Goal: Information Seeking & Learning: Learn about a topic

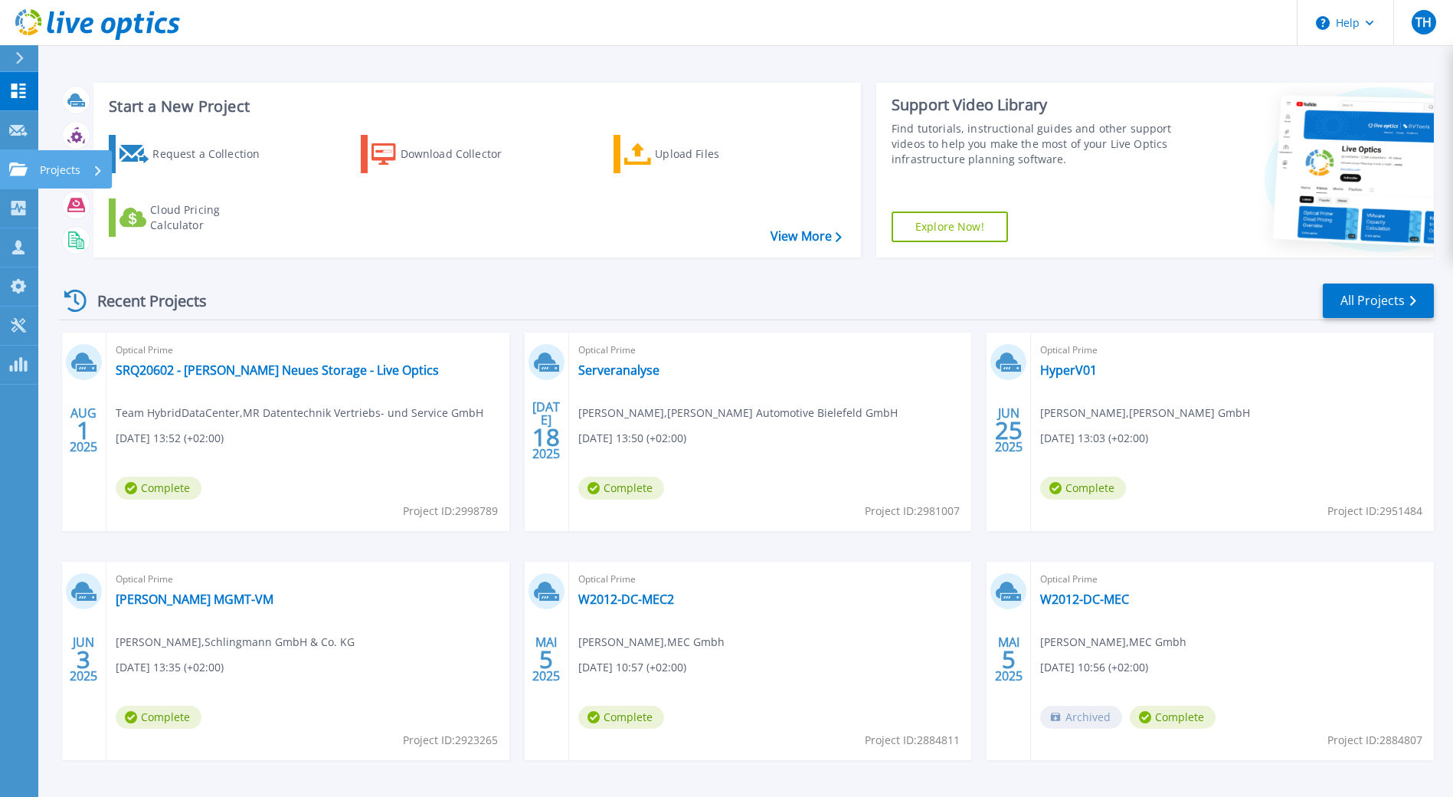
click at [15, 169] on icon at bounding box center [18, 168] width 18 height 13
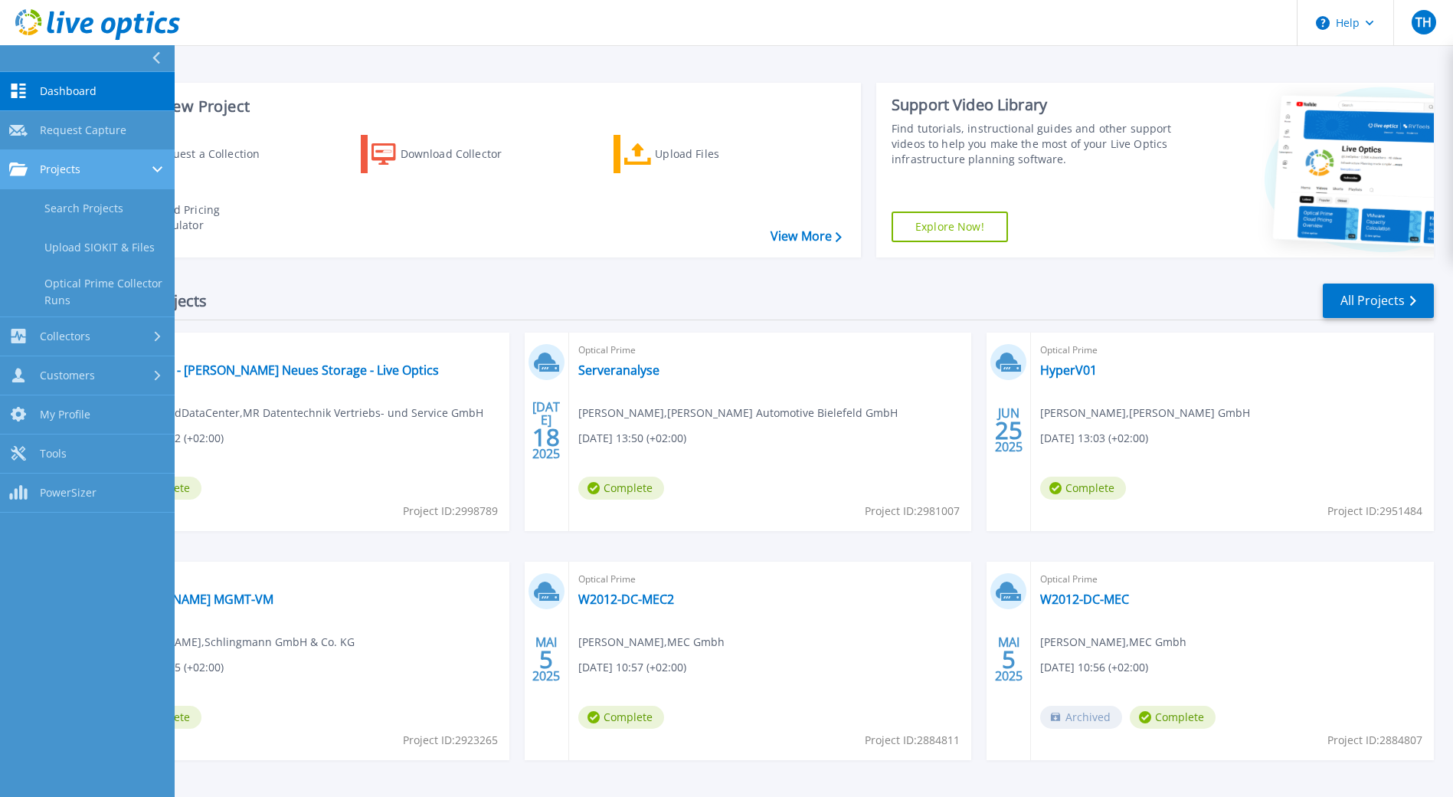
click at [78, 170] on span "Projects" at bounding box center [60, 169] width 41 height 14
click at [76, 165] on span "Projects" at bounding box center [60, 169] width 41 height 14
click at [72, 212] on link "Search Projects" at bounding box center [87, 208] width 175 height 39
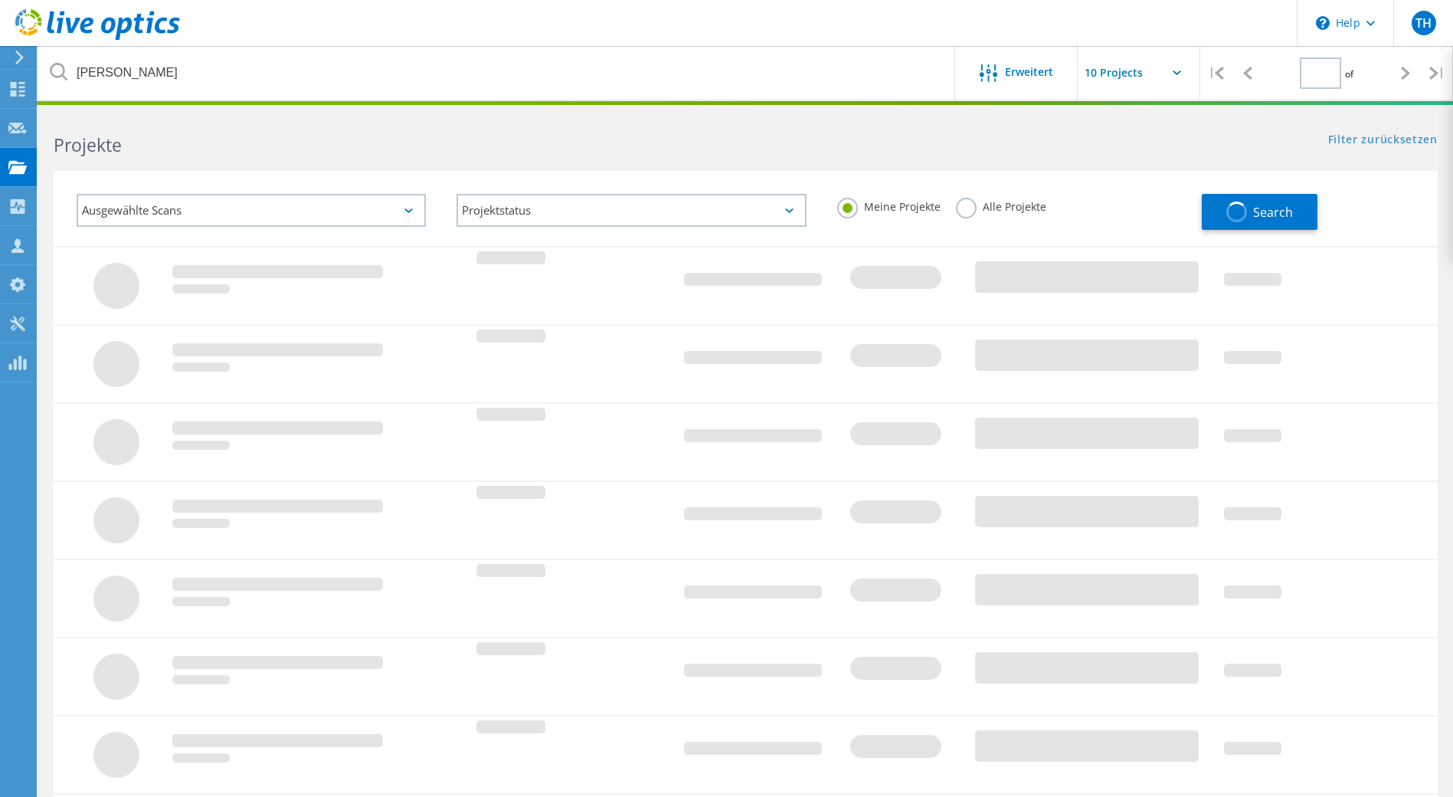
type input "1"
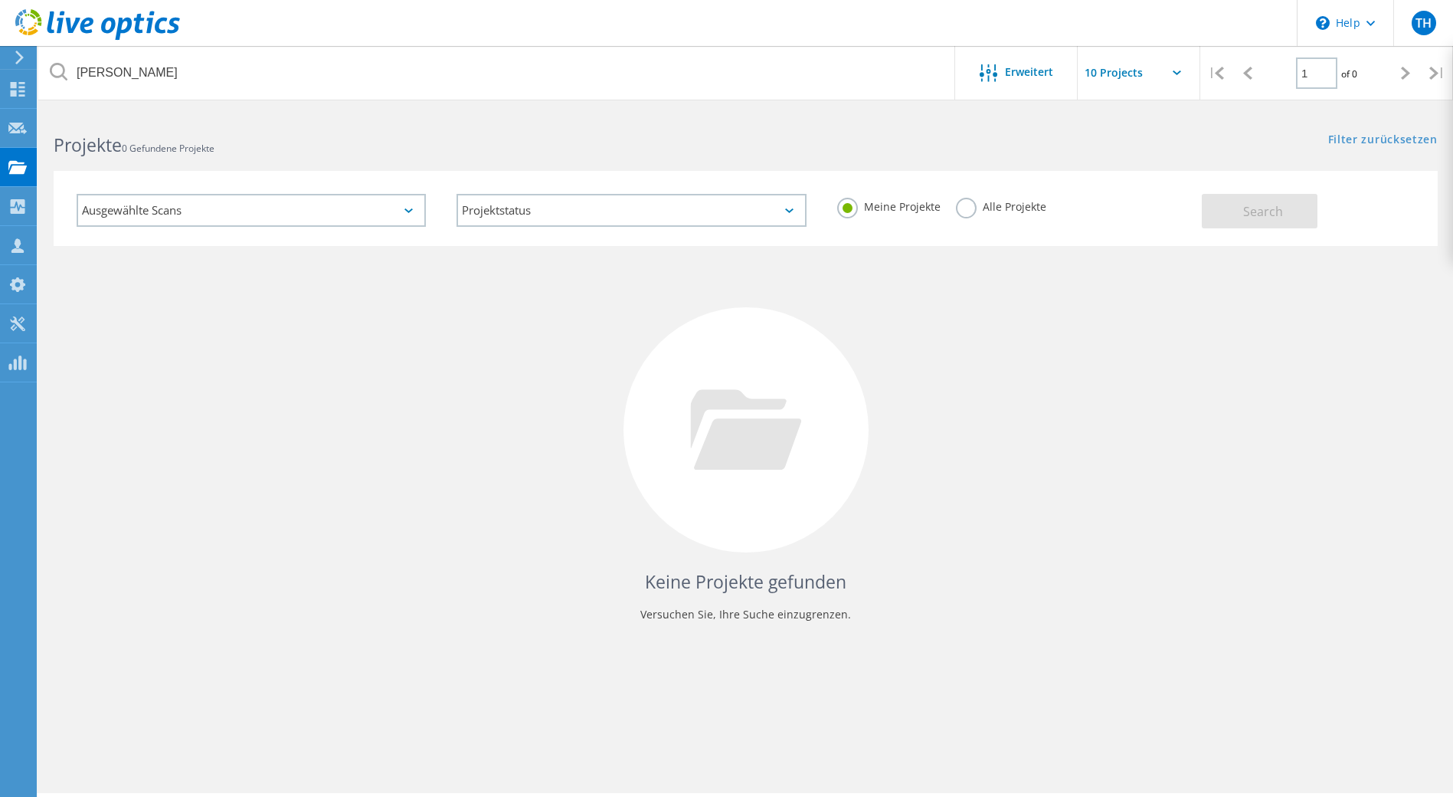
click at [1000, 211] on label "Alle Projekte" at bounding box center [1001, 205] width 90 height 15
click at [0, 0] on input "Alle Projekte" at bounding box center [0, 0] width 0 height 0
click at [1287, 203] on button "Search" at bounding box center [1260, 211] width 116 height 34
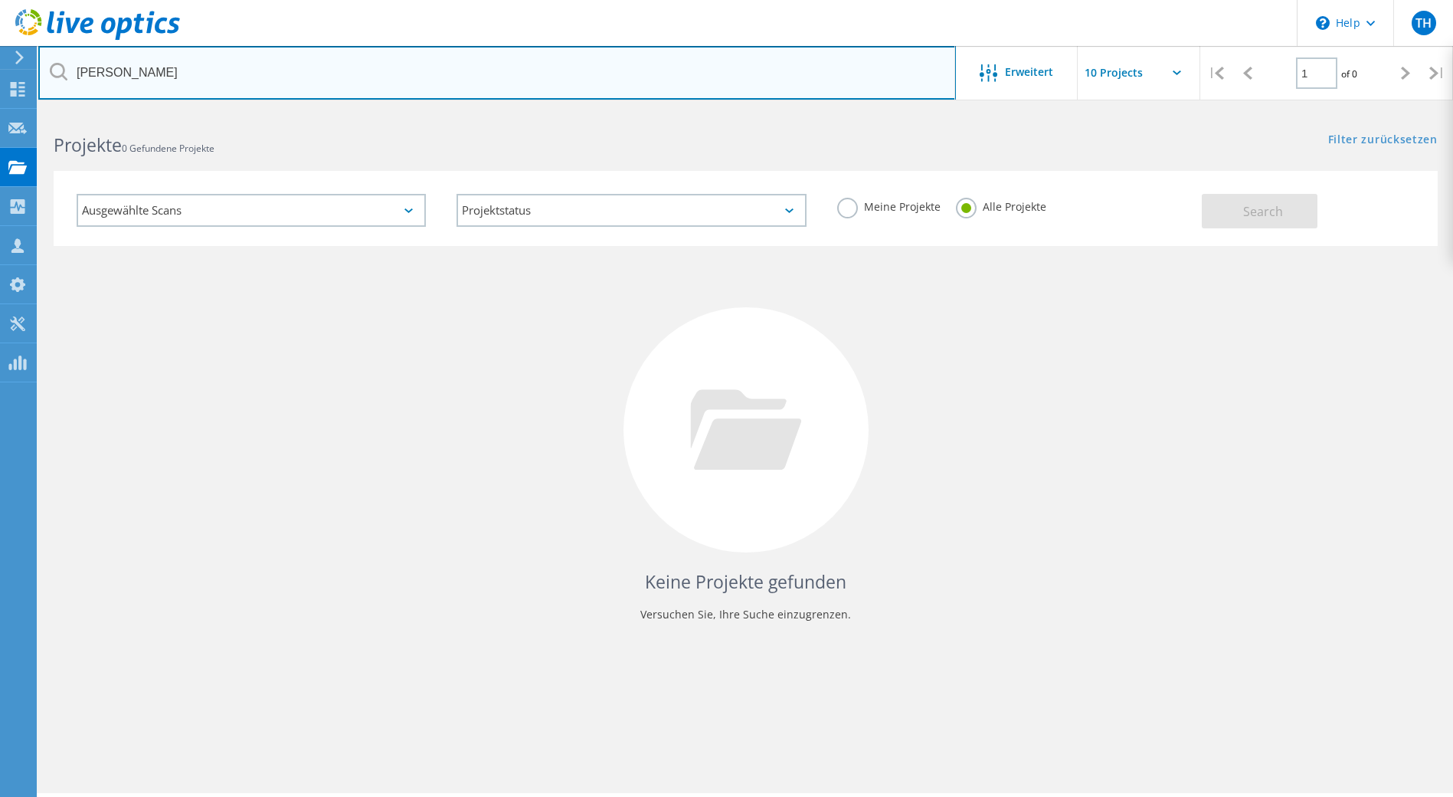
click at [140, 74] on input "rabe" at bounding box center [497, 73] width 918 height 54
type input "paus"
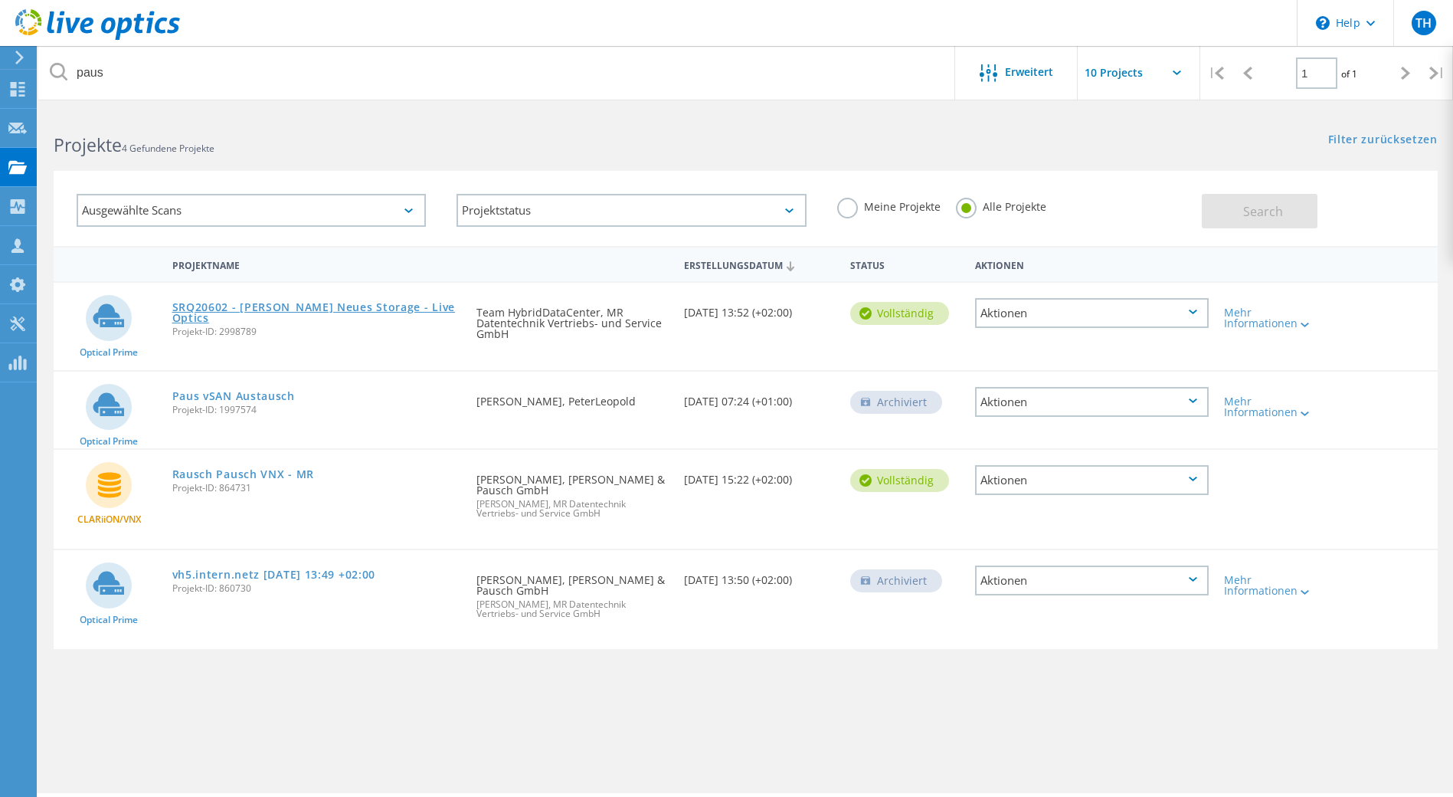
click at [376, 306] on link "SRQ20602 - [PERSON_NAME] Neues Storage - Live Optics" at bounding box center [317, 312] width 290 height 21
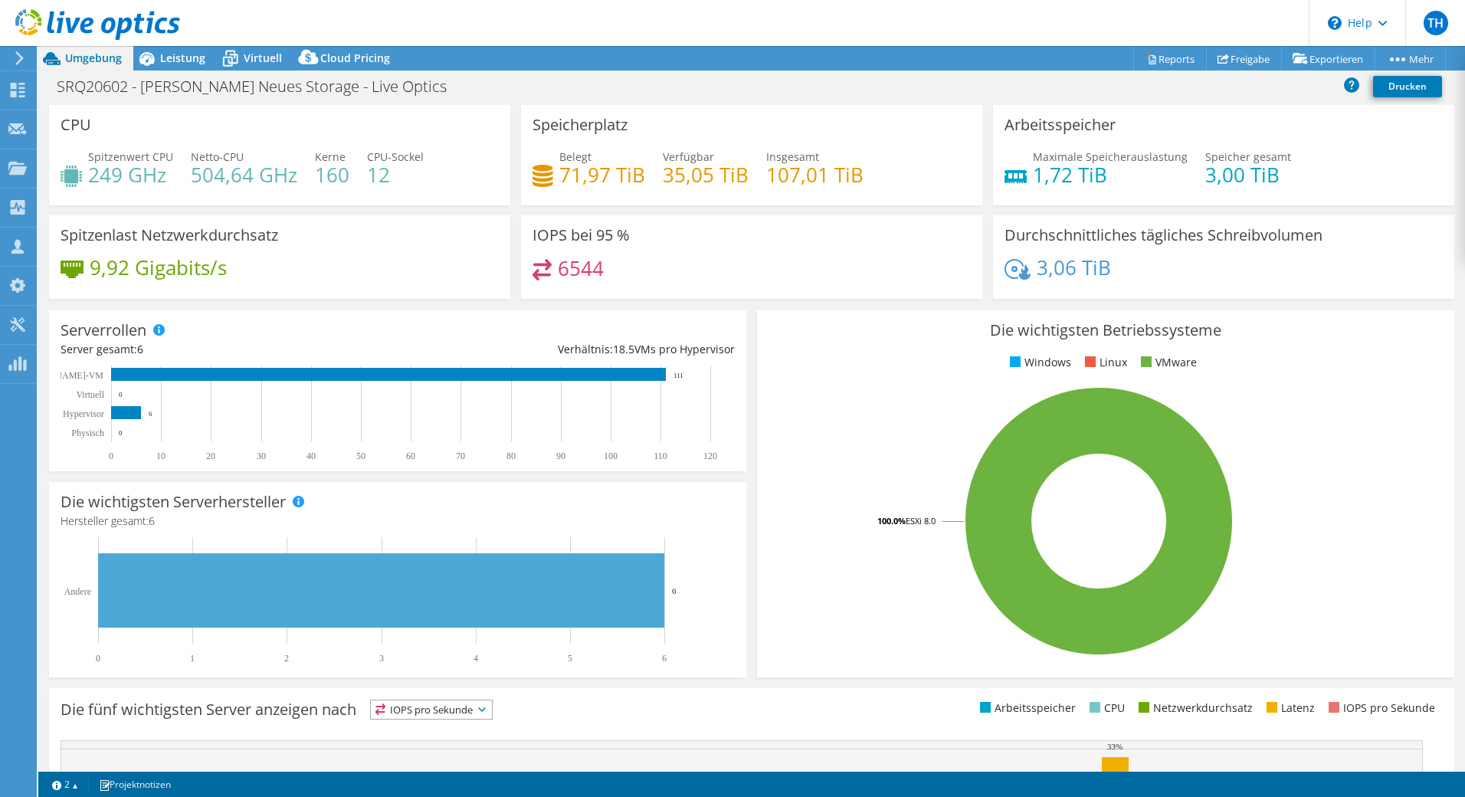
select select "USD"
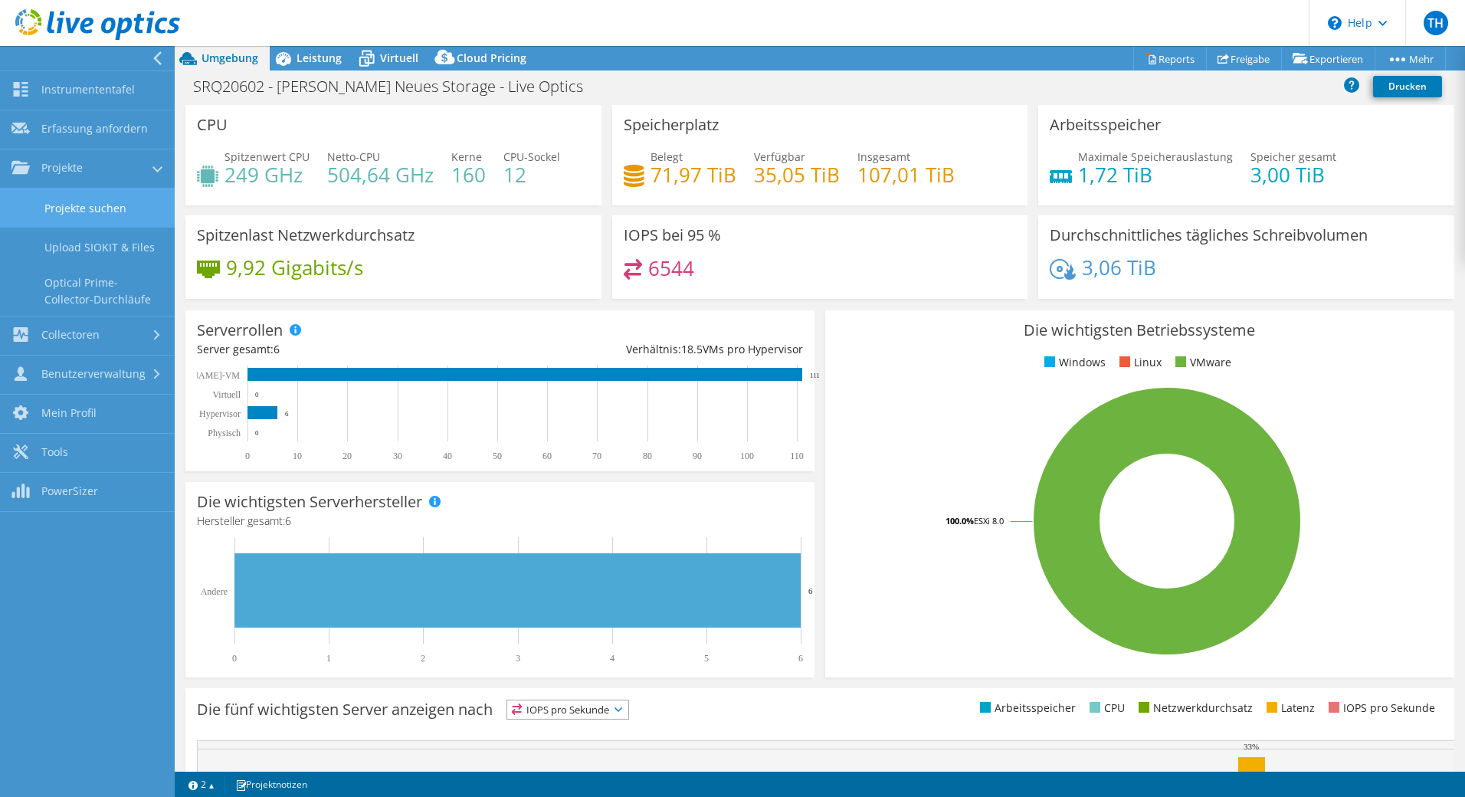
click at [140, 210] on link "Projekte suchen" at bounding box center [87, 207] width 175 height 39
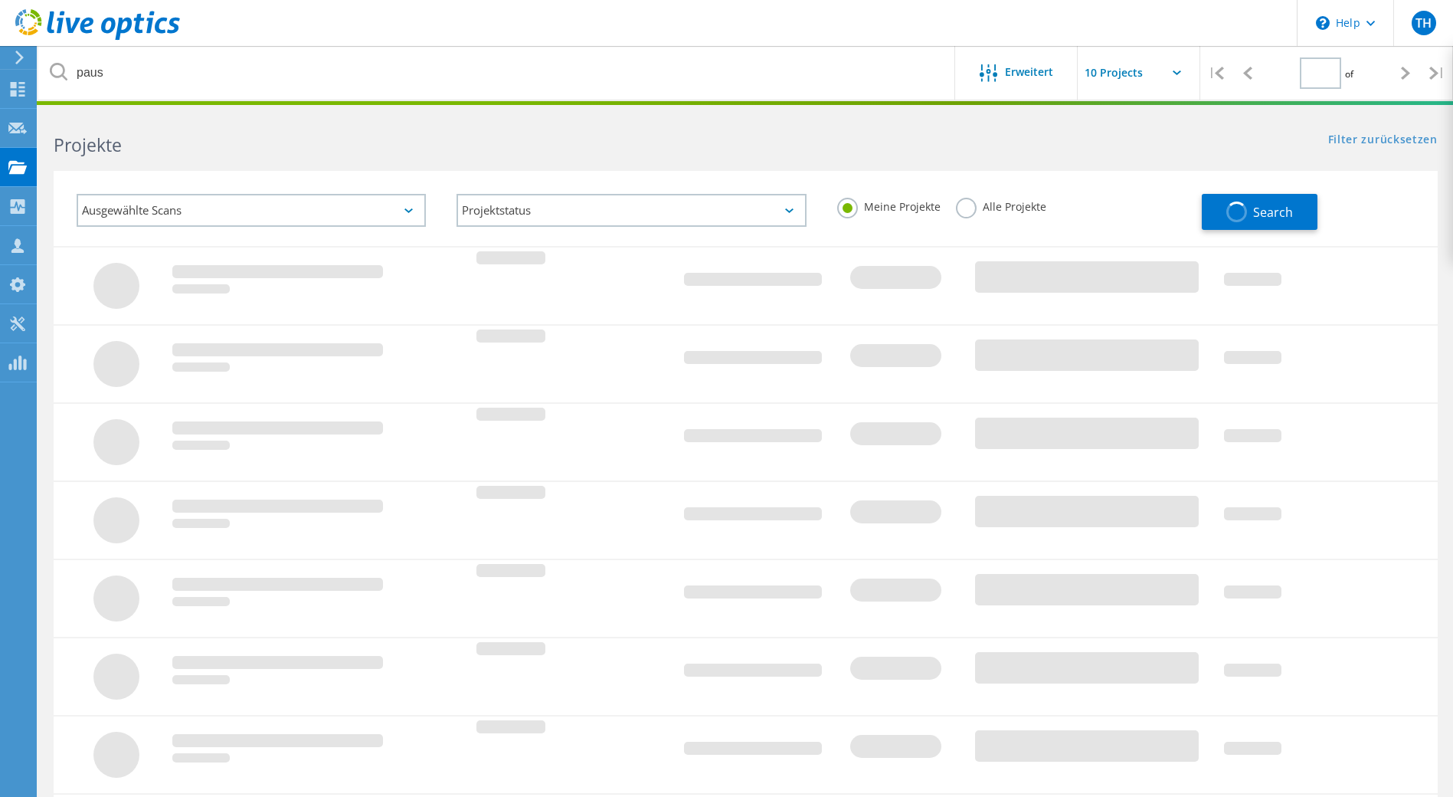
type input "1"
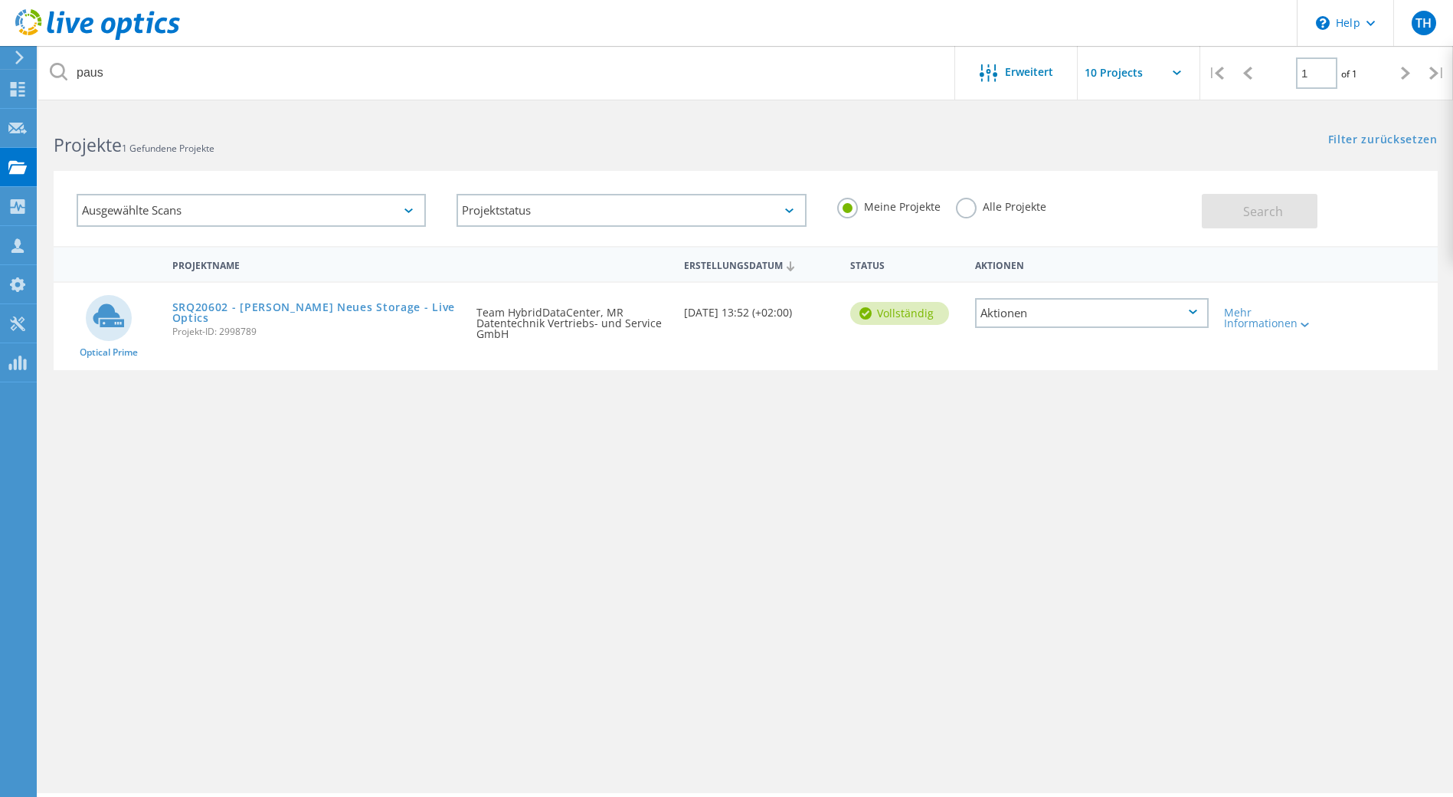
click at [973, 206] on label "Alle Projekte" at bounding box center [1001, 205] width 90 height 15
click at [0, 0] on input "Alle Projekte" at bounding box center [0, 0] width 0 height 0
click at [1237, 211] on button "Search" at bounding box center [1260, 211] width 116 height 34
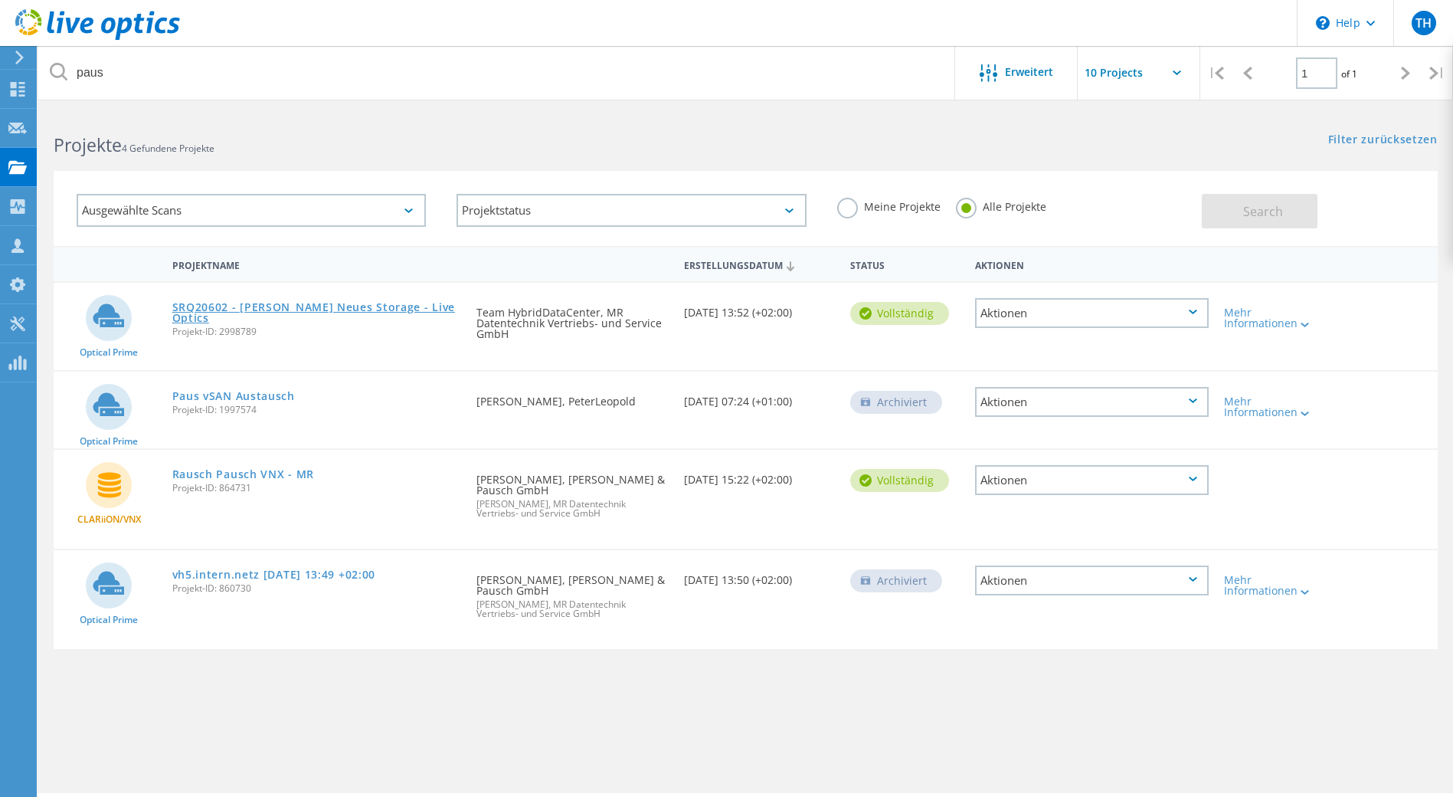
click at [273, 306] on link "SRQ20602 - [PERSON_NAME] Neues Storage - Live Optics" at bounding box center [317, 312] width 290 height 21
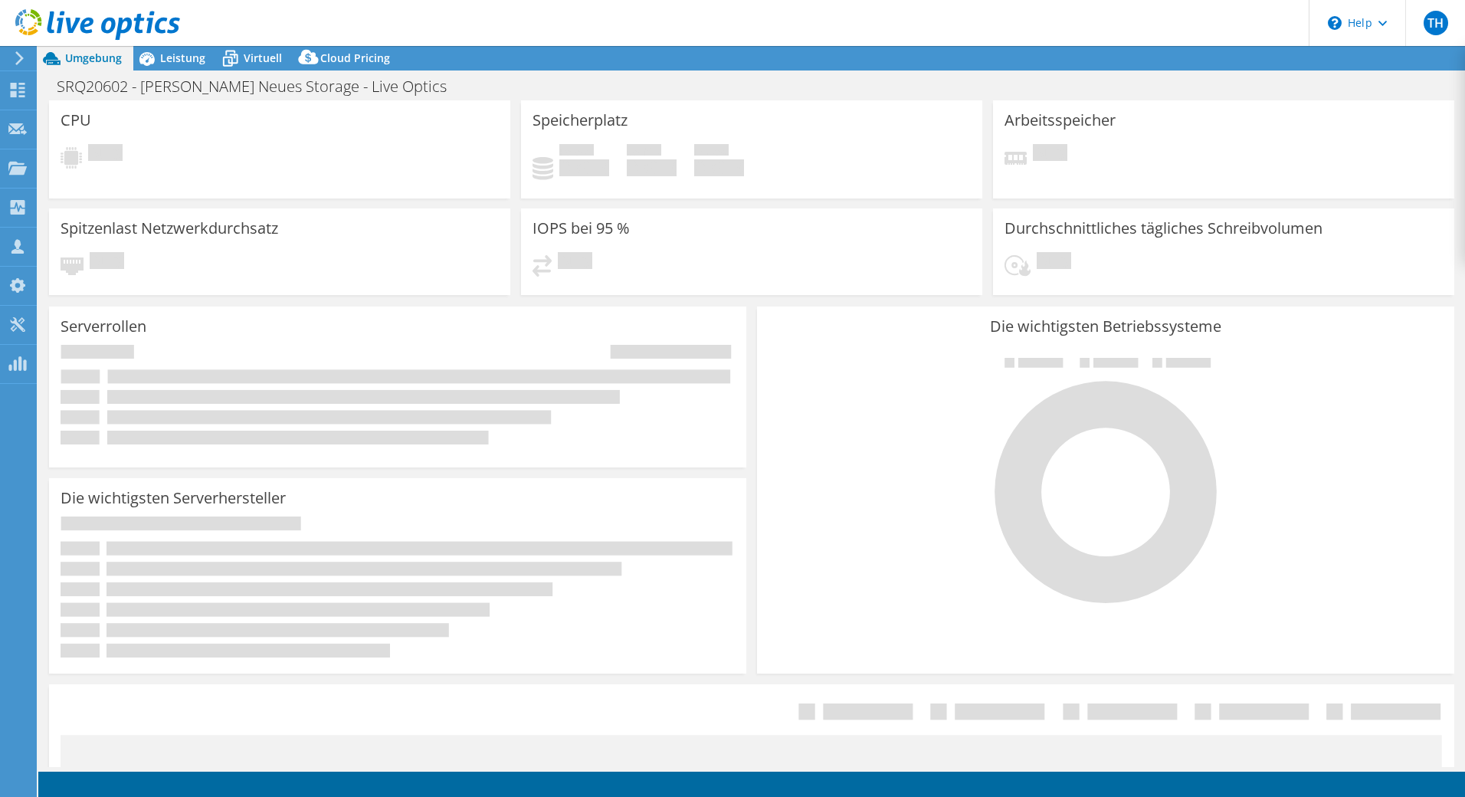
select select "USD"
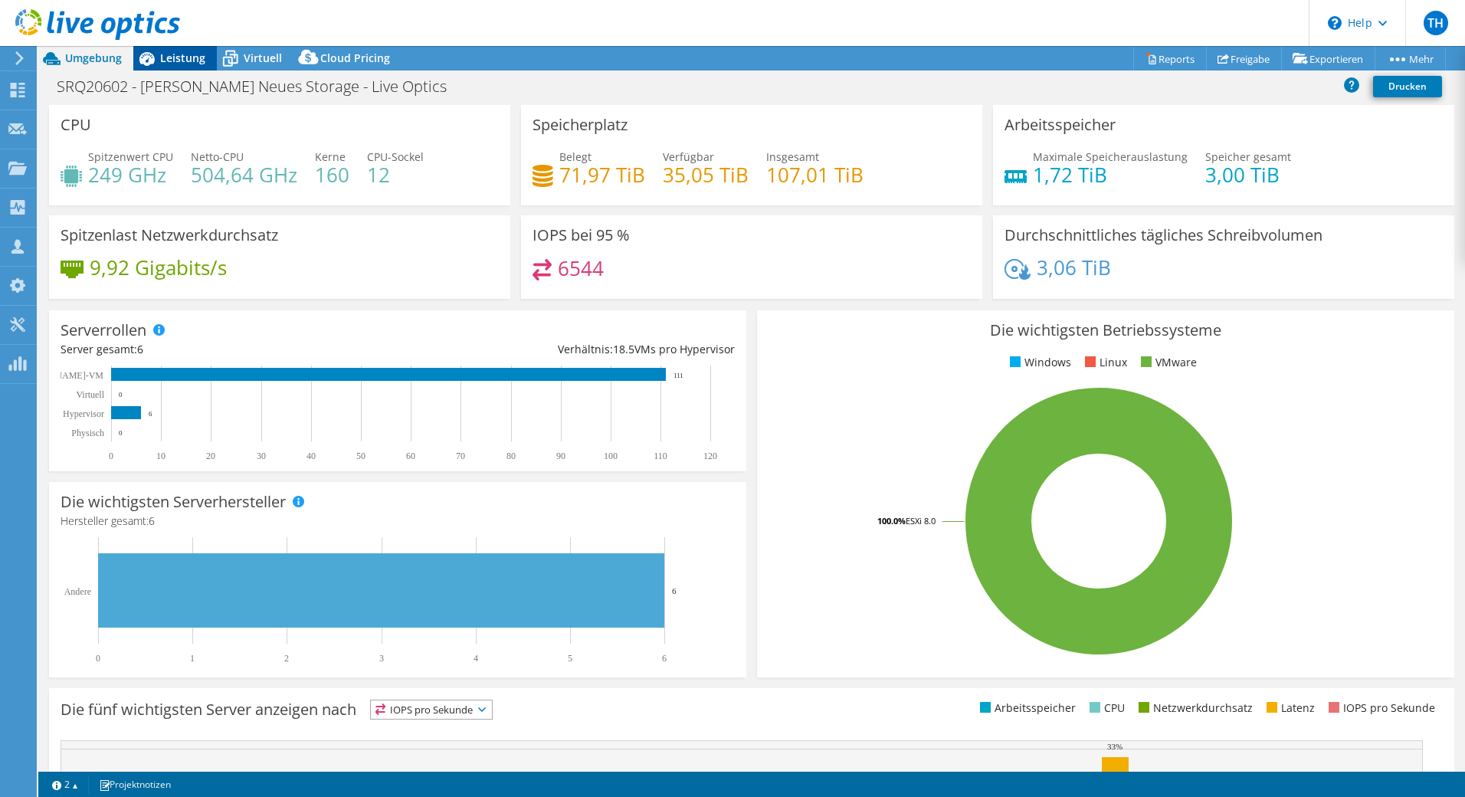
click at [154, 57] on icon at bounding box center [146, 59] width 15 height 14
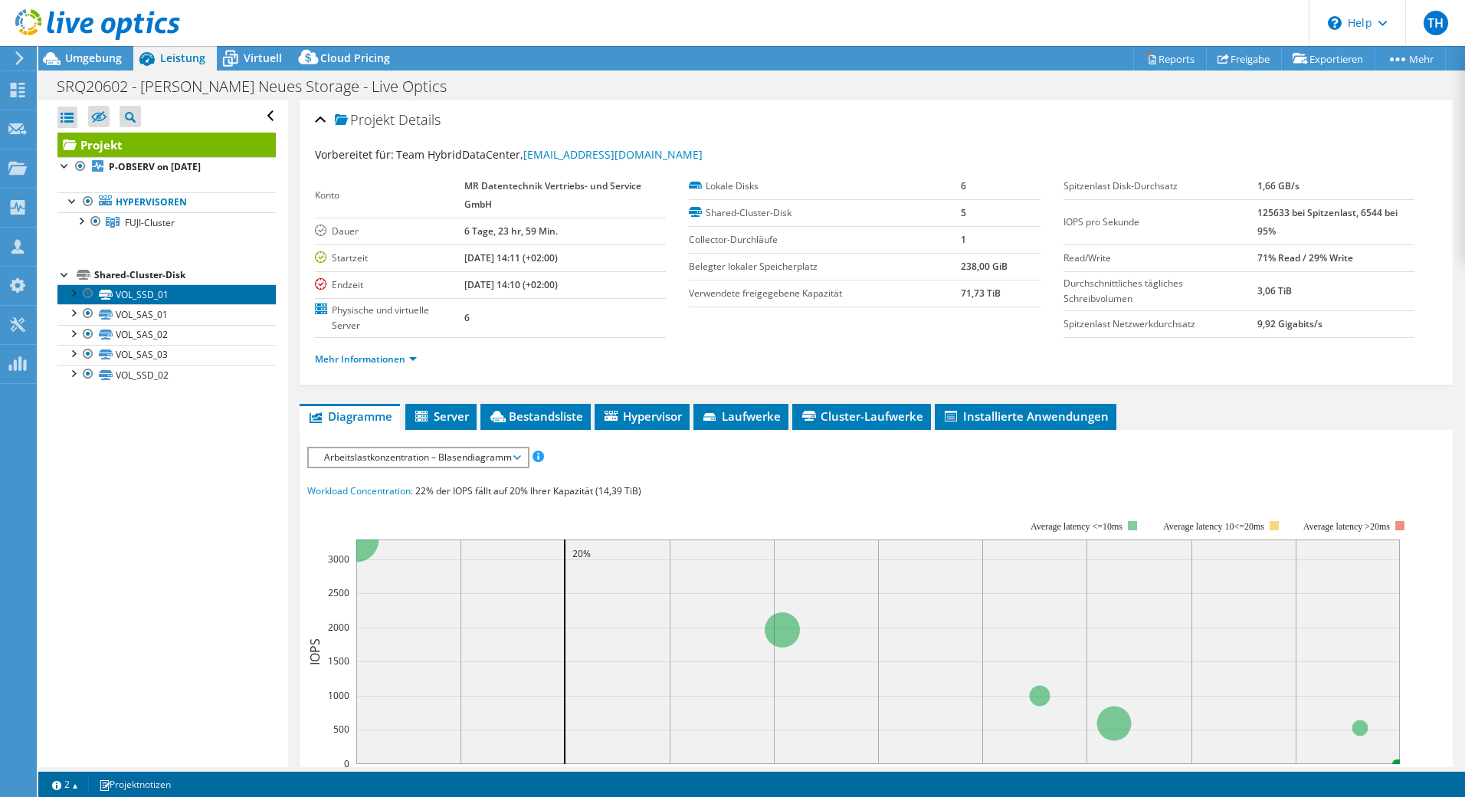
click at [143, 300] on link "VOL_SSD_01" at bounding box center [166, 294] width 218 height 20
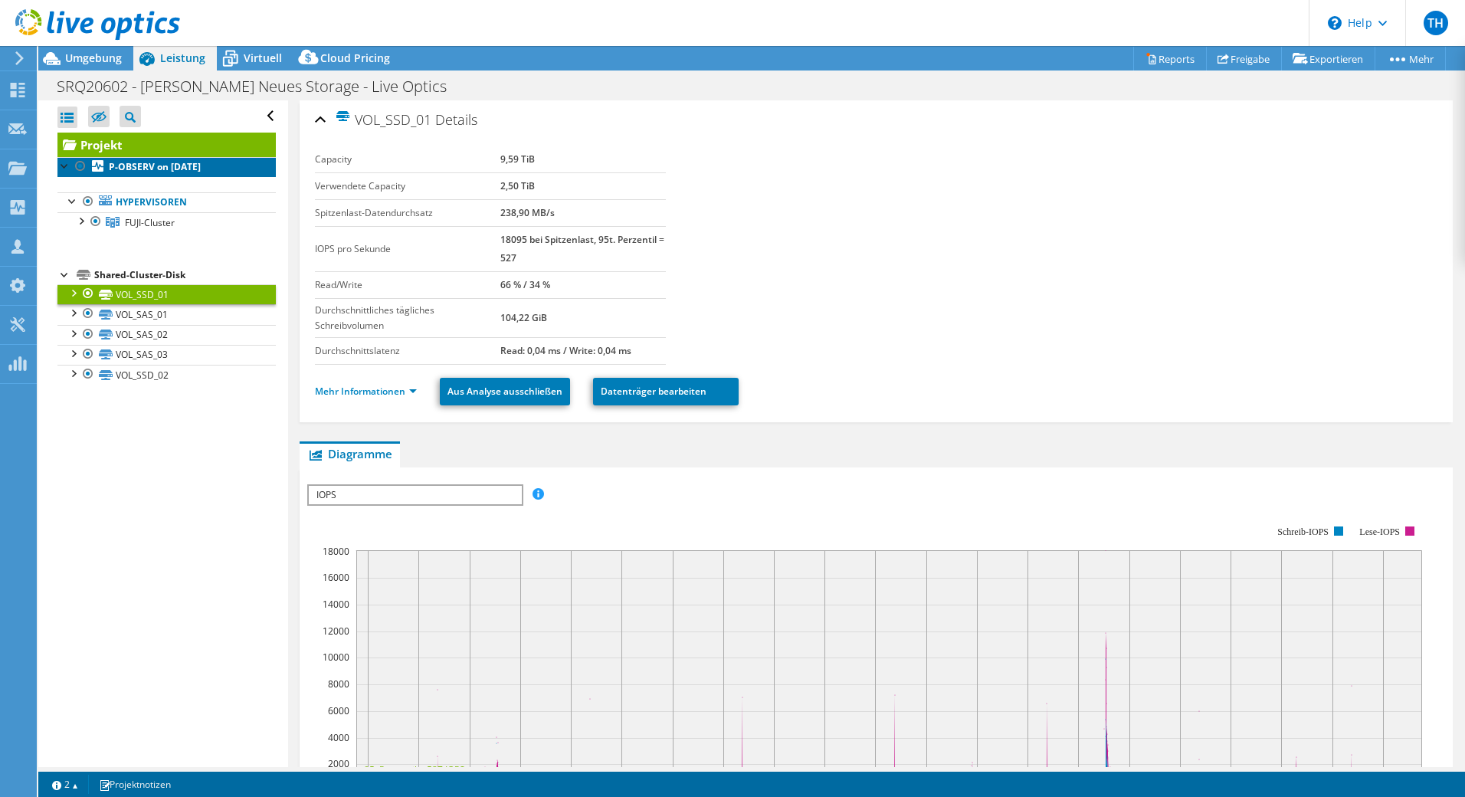
click at [189, 166] on b "P-OBSERV on [DATE]" at bounding box center [155, 166] width 92 height 13
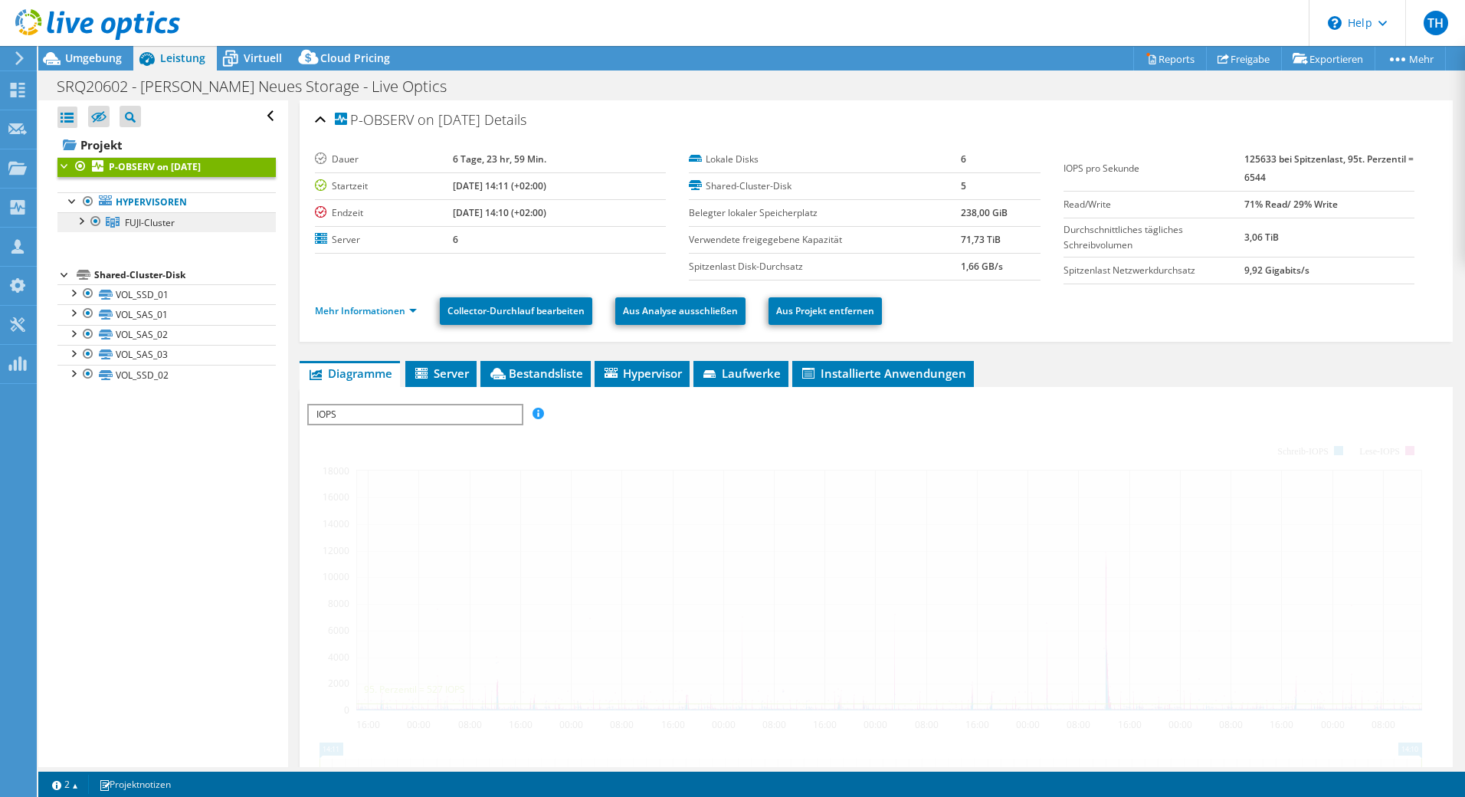
click at [179, 224] on link "FUJI-Cluster" at bounding box center [166, 222] width 218 height 20
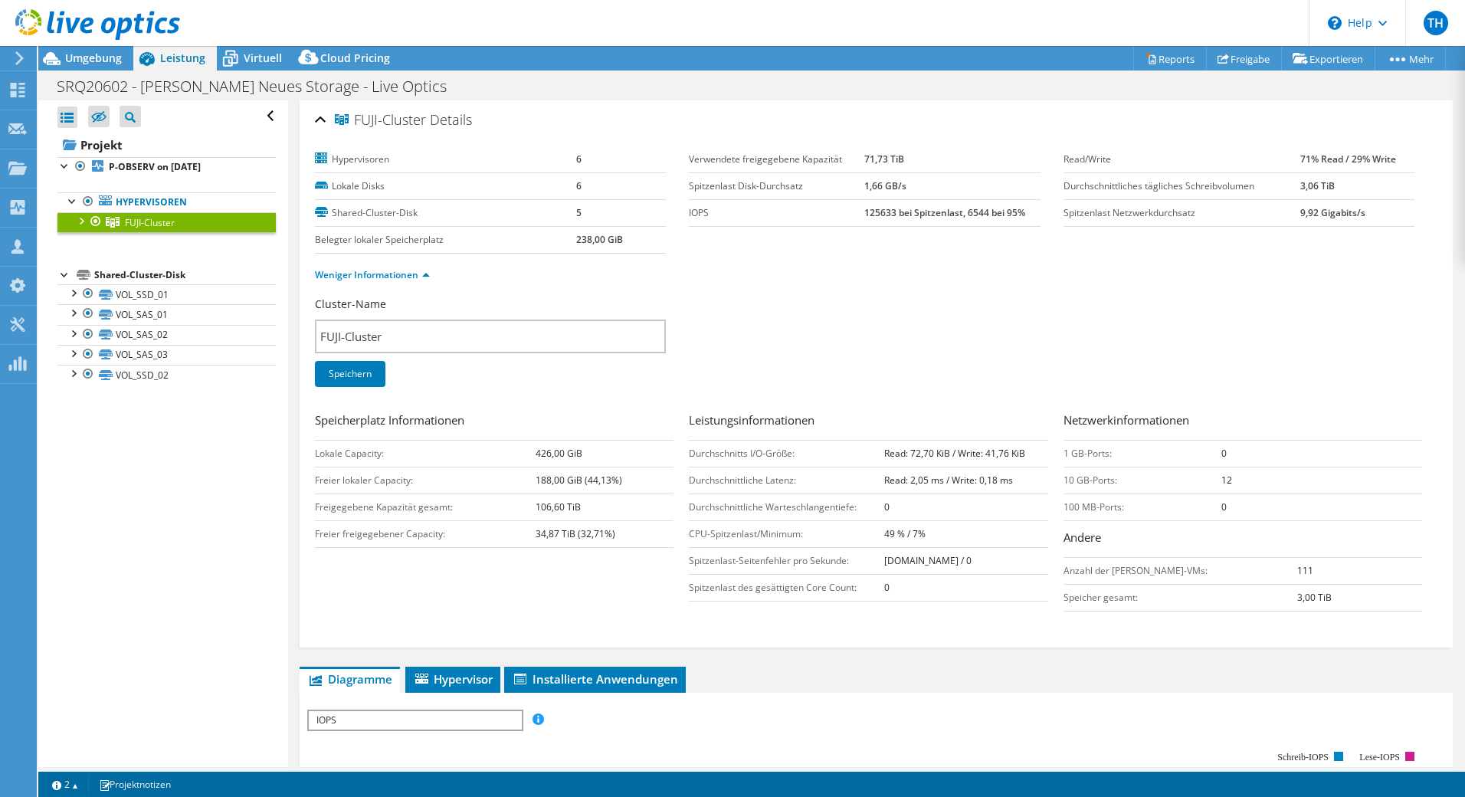
click at [87, 222] on div at bounding box center [80, 219] width 15 height 15
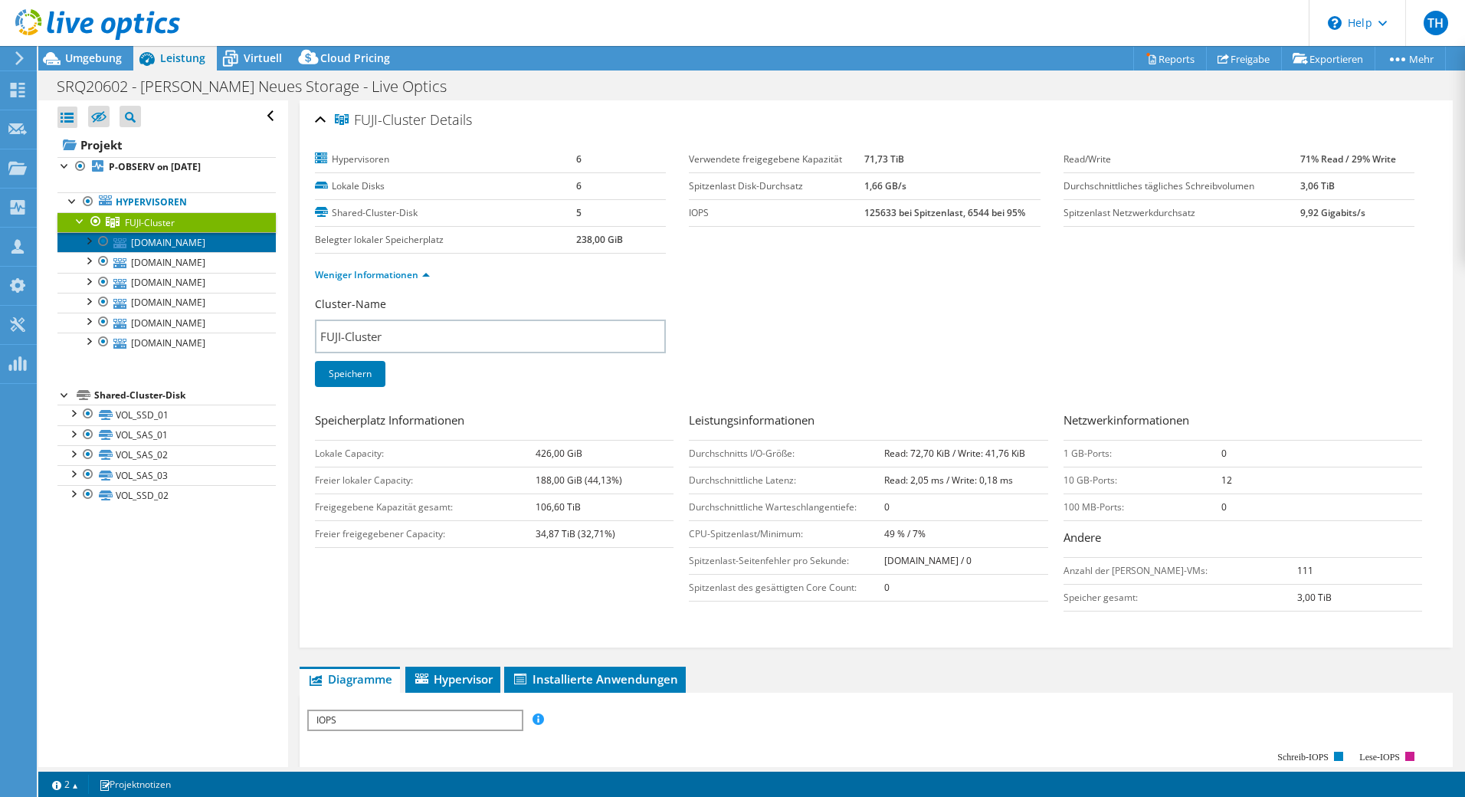
click at [214, 247] on link "[DOMAIN_NAME]" at bounding box center [166, 242] width 218 height 20
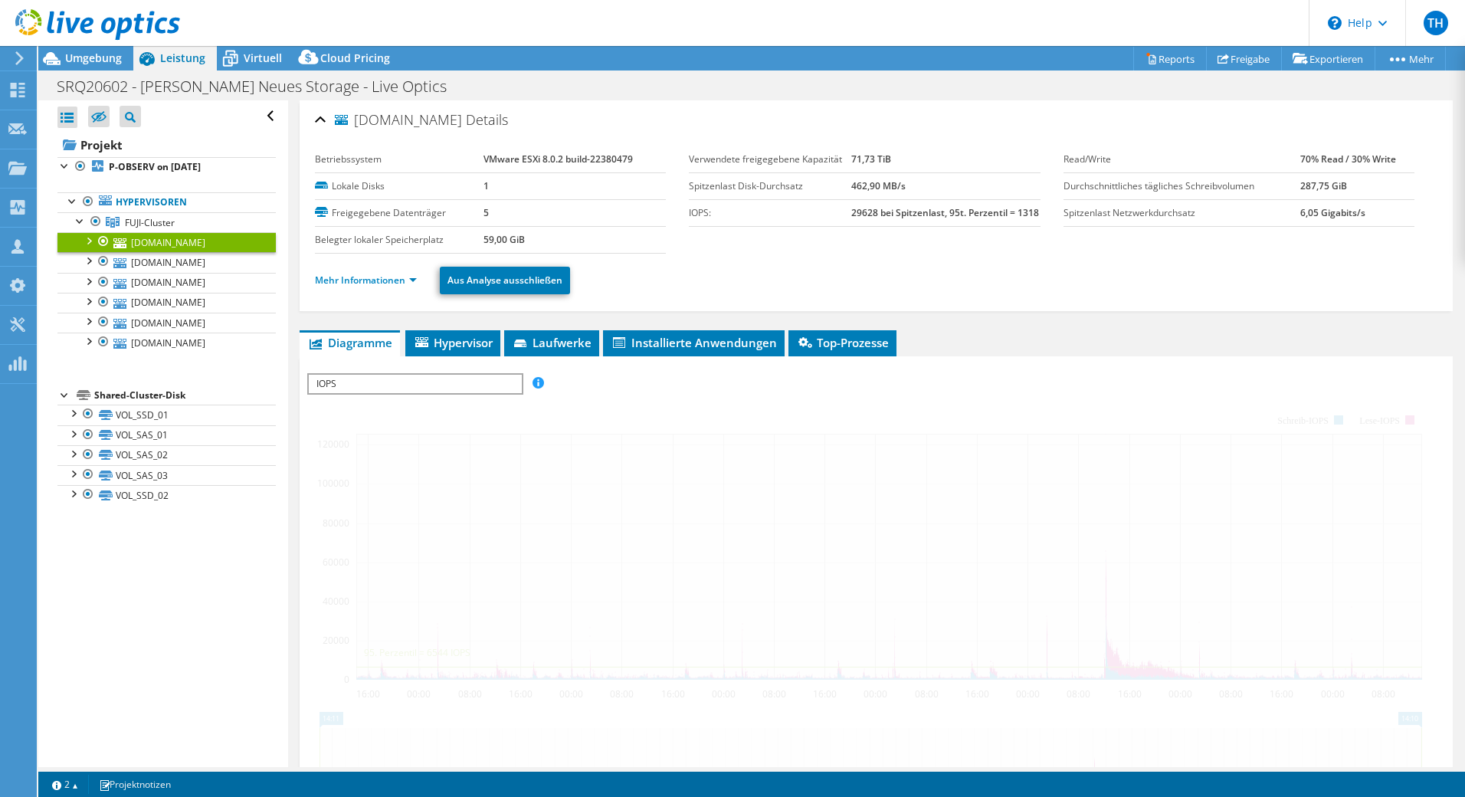
click at [411, 277] on li "Mehr Informationen" at bounding box center [370, 280] width 111 height 17
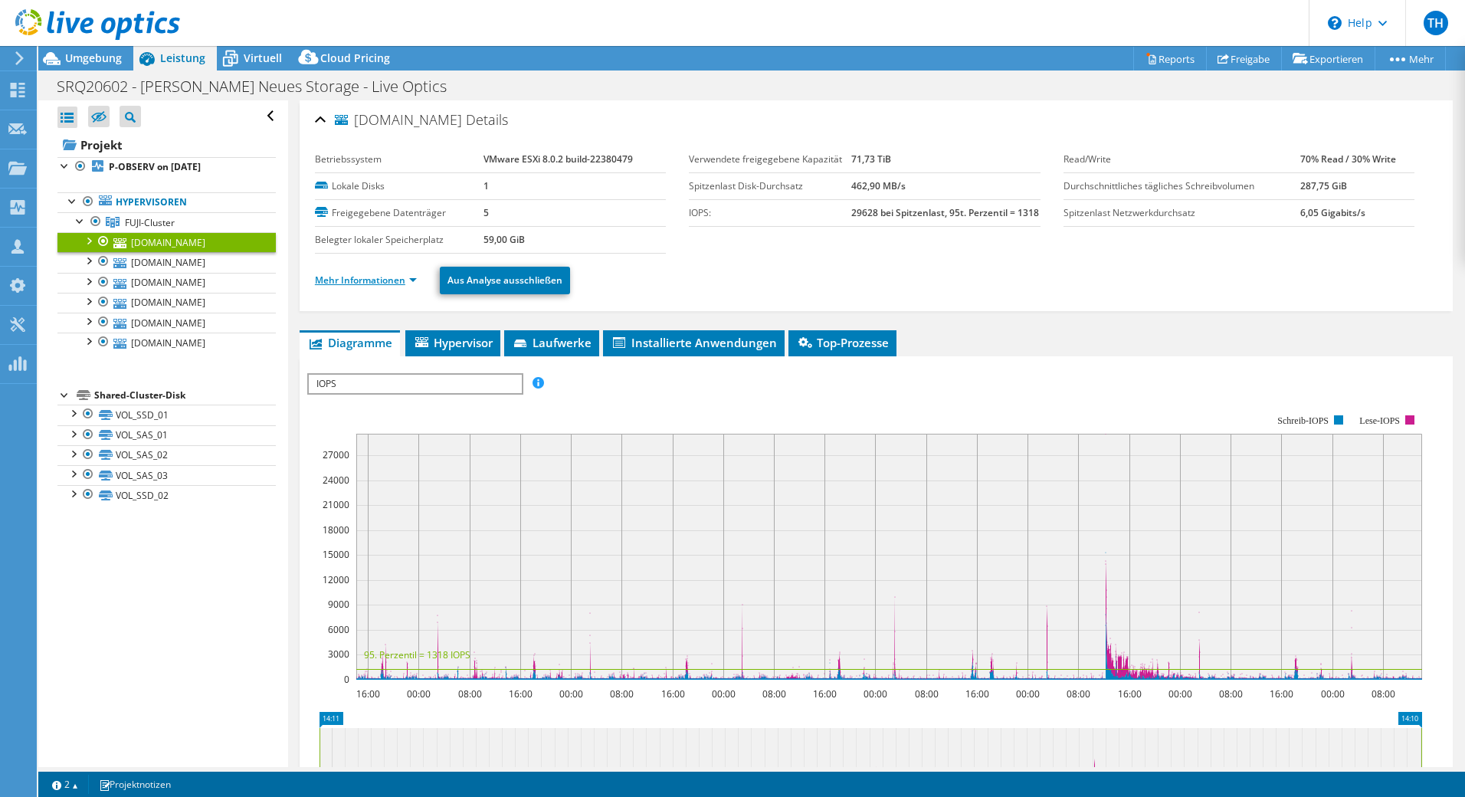
click at [413, 284] on link "Mehr Informationen" at bounding box center [366, 279] width 102 height 13
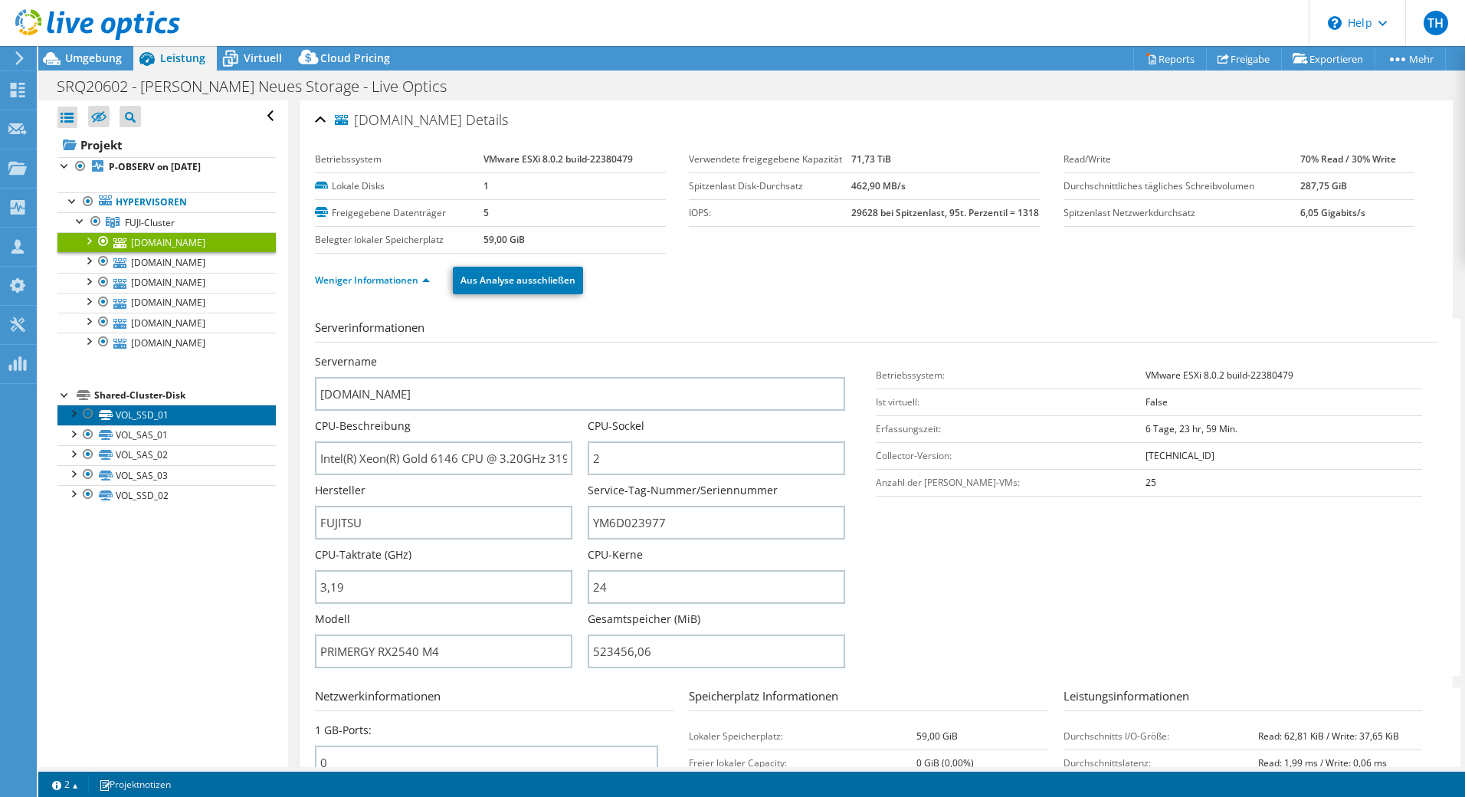
click at [132, 424] on link "VOL_SSD_01" at bounding box center [166, 414] width 218 height 20
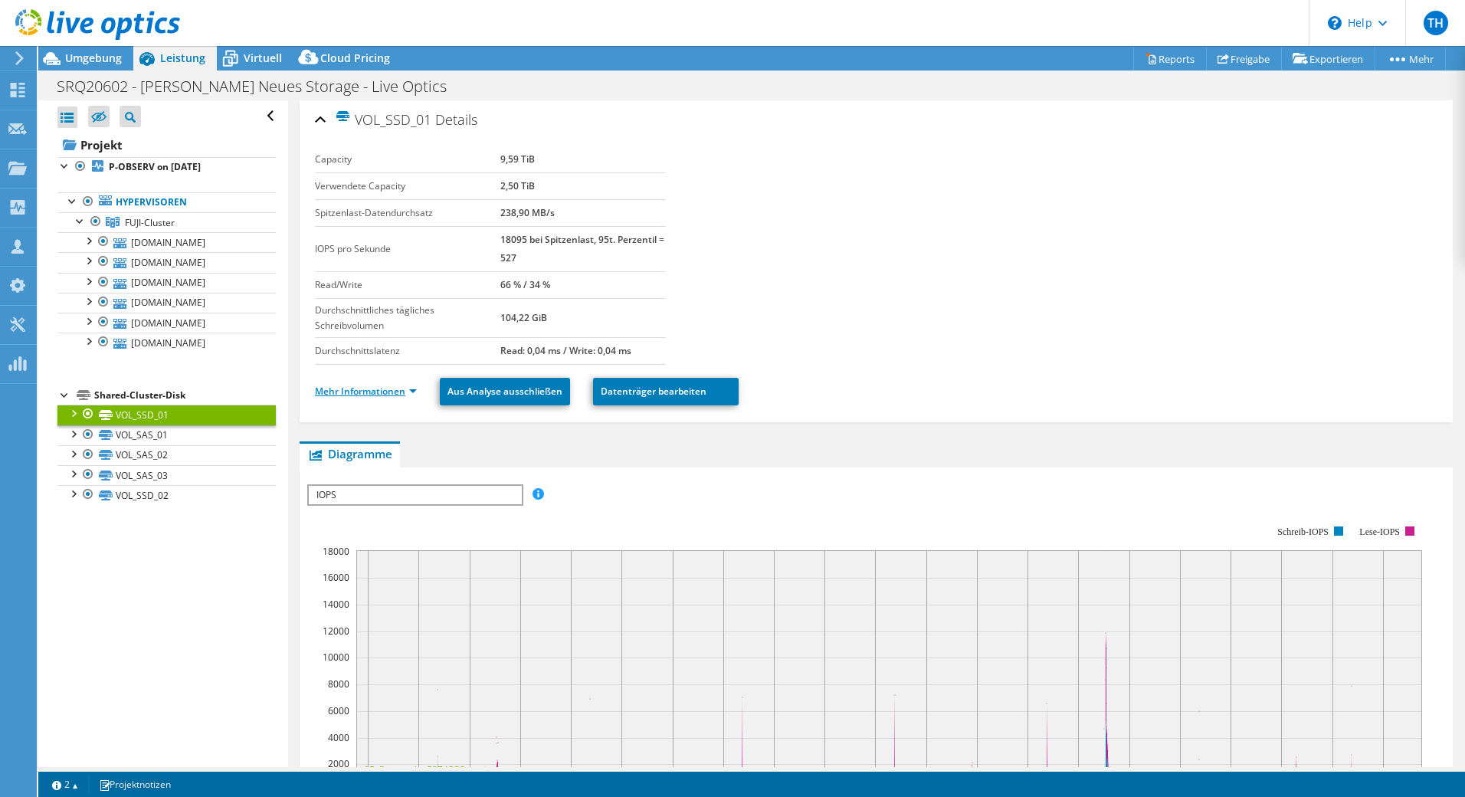
click at [336, 391] on link "Mehr Informationen" at bounding box center [366, 391] width 102 height 13
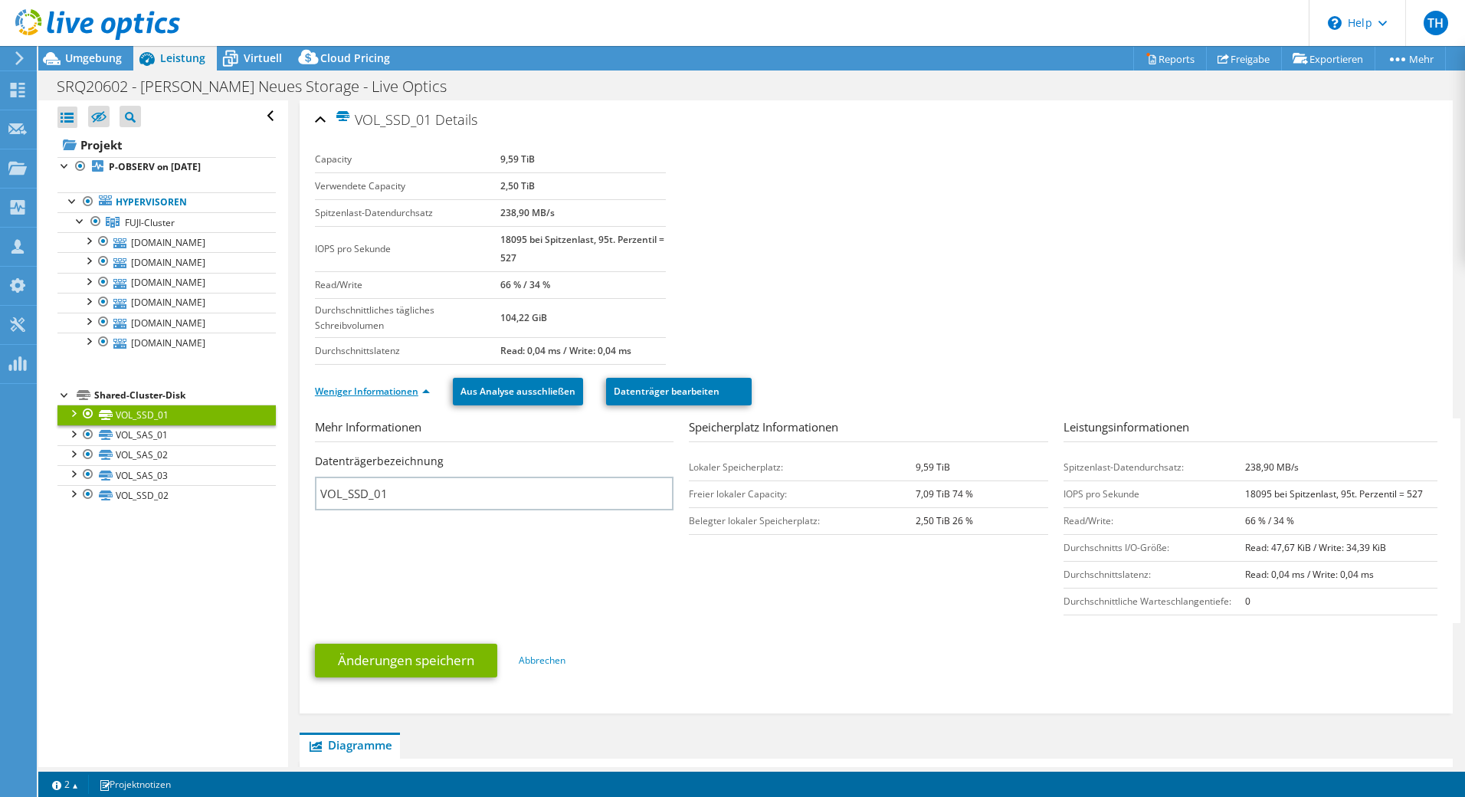
click at [334, 395] on link "Weniger Informationen" at bounding box center [372, 391] width 115 height 13
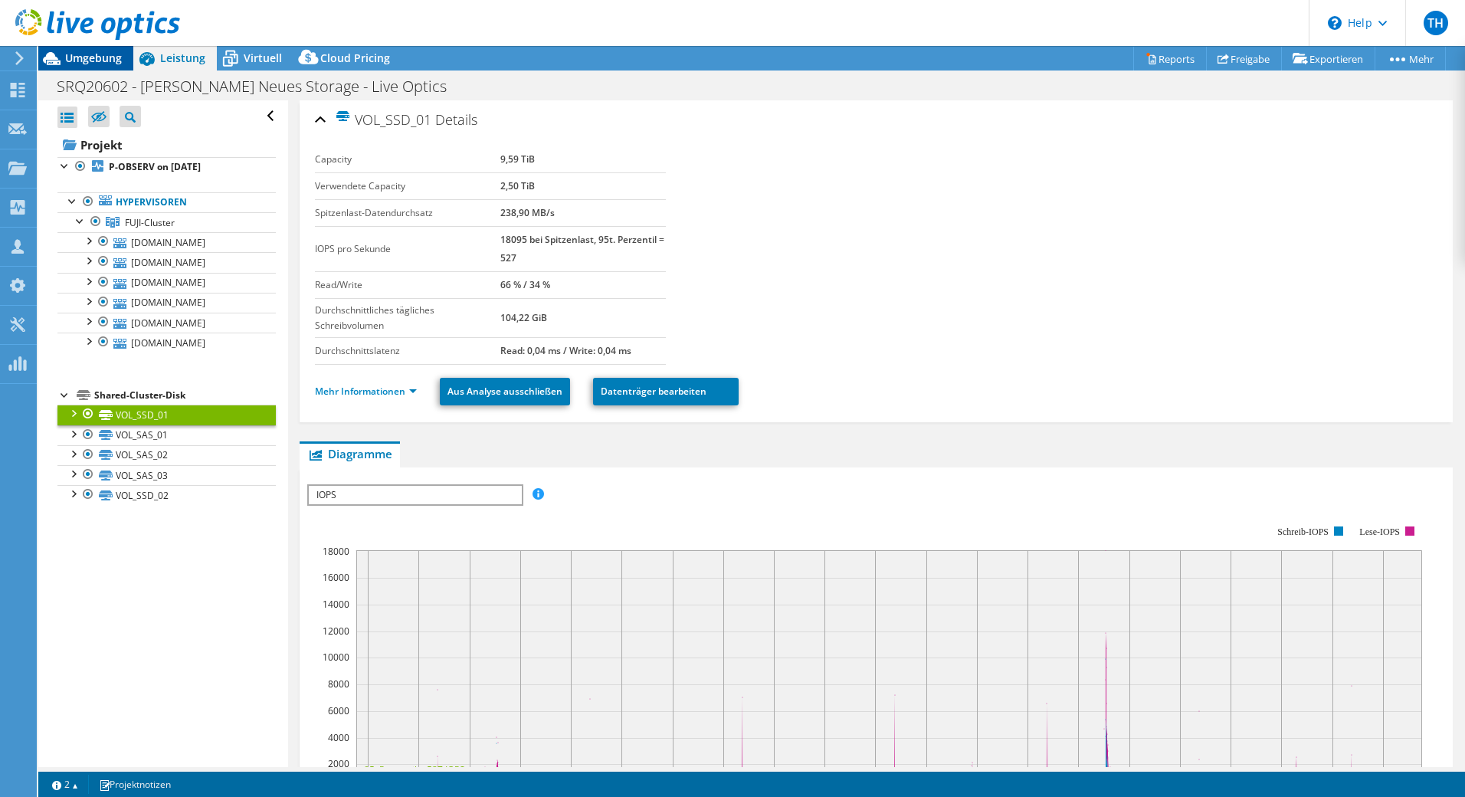
click at [87, 58] on span "Umgebung" at bounding box center [93, 58] width 57 height 15
